Goal: Information Seeking & Learning: Learn about a topic

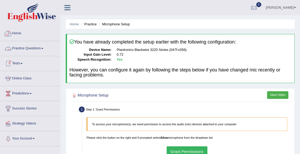
click at [16, 32] on link "Home" at bounding box center [30, 32] width 60 height 13
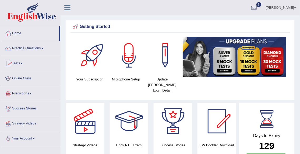
click at [28, 94] on link "Predictions" at bounding box center [30, 92] width 60 height 13
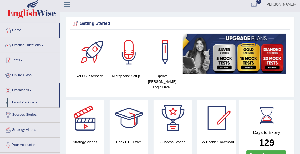
scroll to position [3, 0]
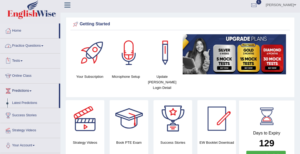
click at [35, 48] on link "Practice Questions" at bounding box center [30, 44] width 60 height 13
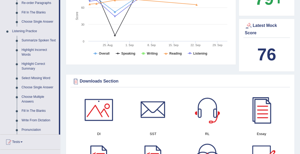
scroll to position [200, 0]
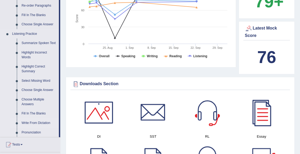
click at [39, 127] on link "Write From Dictation" at bounding box center [39, 122] width 40 height 9
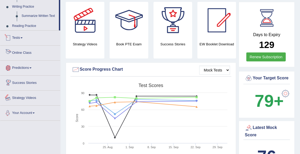
scroll to position [146, 0]
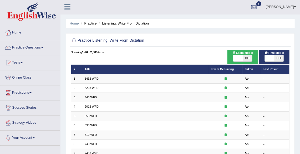
click at [248, 56] on span "OFF" at bounding box center [247, 58] width 9 height 6
checkbox input "true"
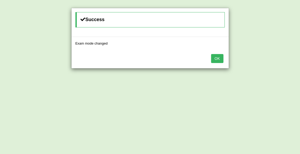
click at [218, 57] on button "OK" at bounding box center [217, 58] width 12 height 9
